Goal: Information Seeking & Learning: Learn about a topic

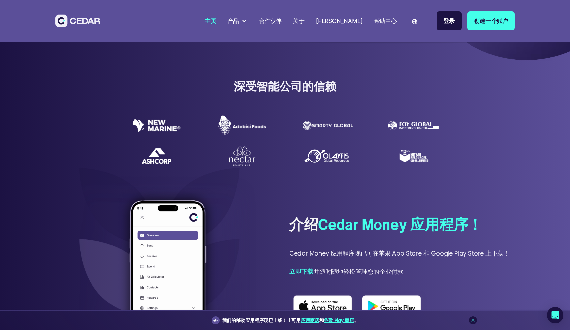
click at [349, 21] on div "雪松博客" at bounding box center [339, 21] width 47 height 9
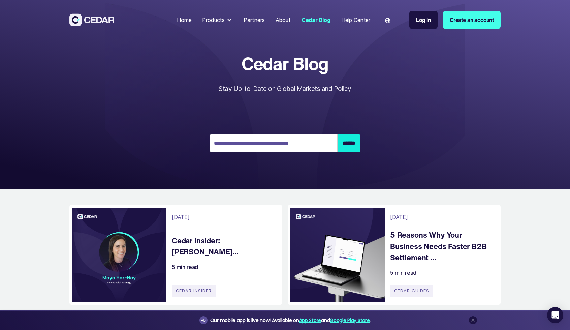
click at [211, 245] on h4 "Cedar Insider: Maya Har Noy..." at bounding box center [224, 246] width 104 height 23
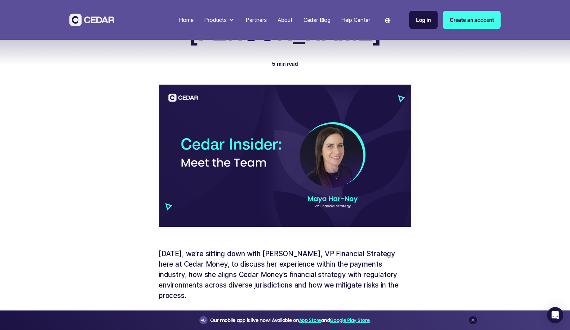
scroll to position [48, 0]
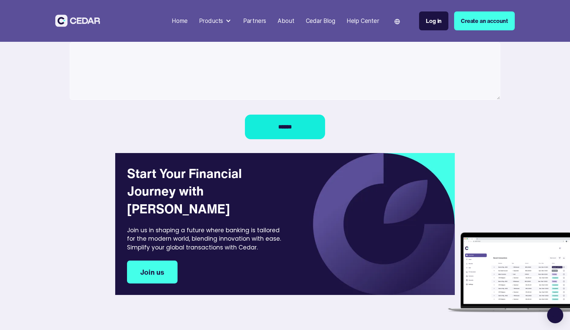
drag, startPoint x: 0, startPoint y: 0, endPoint x: 74, endPoint y: 25, distance: 78.5
click at [74, 25] on img at bounding box center [77, 20] width 45 height 12
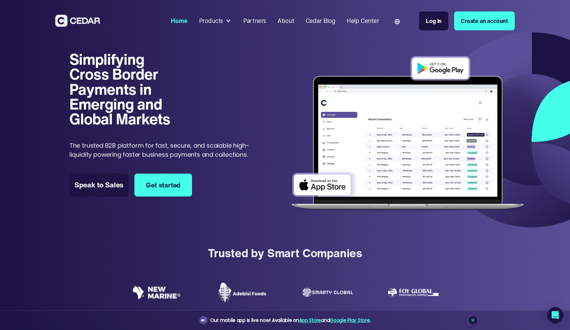
click at [245, 175] on div "Simplifying Cross Border Payments in Emerging and Global Markets Simplifying Cr…" at bounding box center [163, 134] width 189 height 165
